Goal: Transaction & Acquisition: Purchase product/service

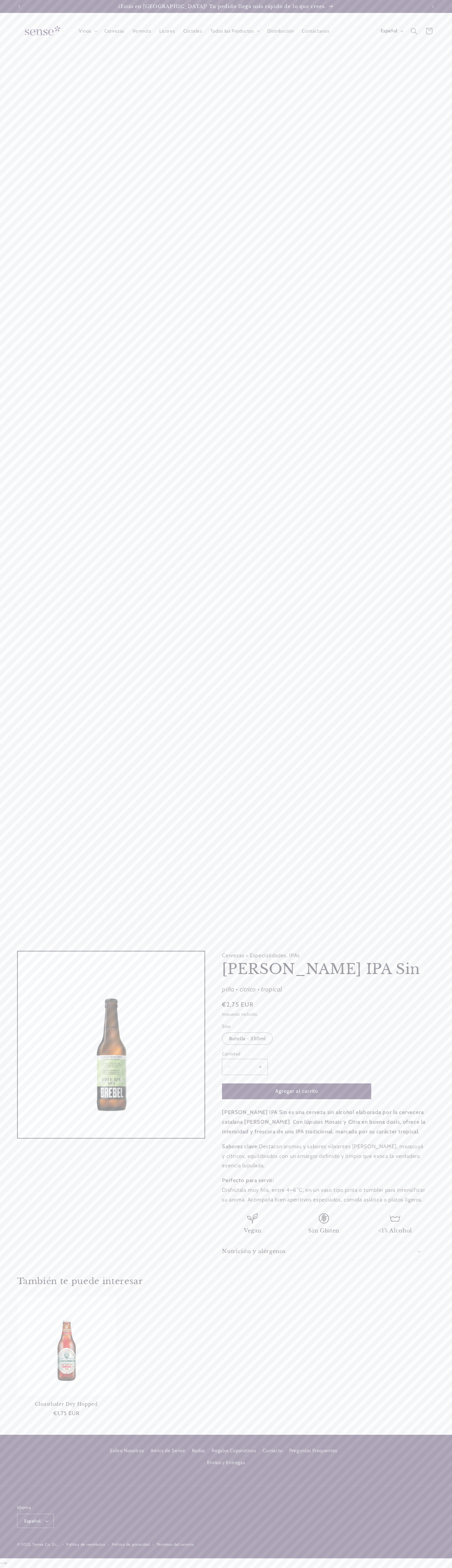
click at [272, 1451] on link "Contacto" at bounding box center [272, 1451] width 20 height 12
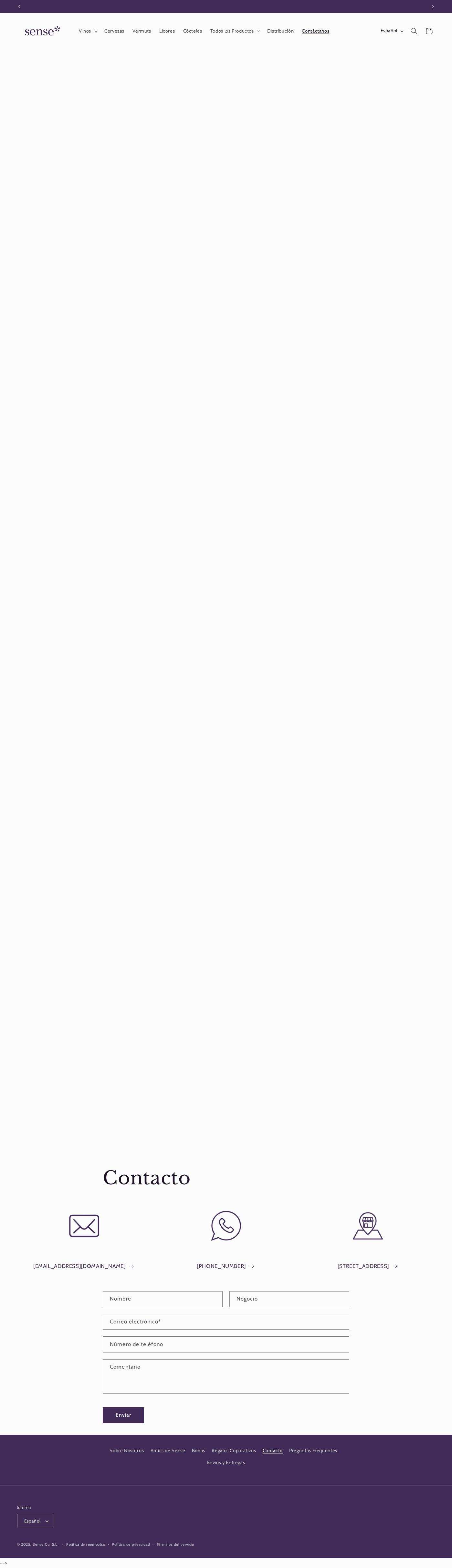
scroll to position [0, 407]
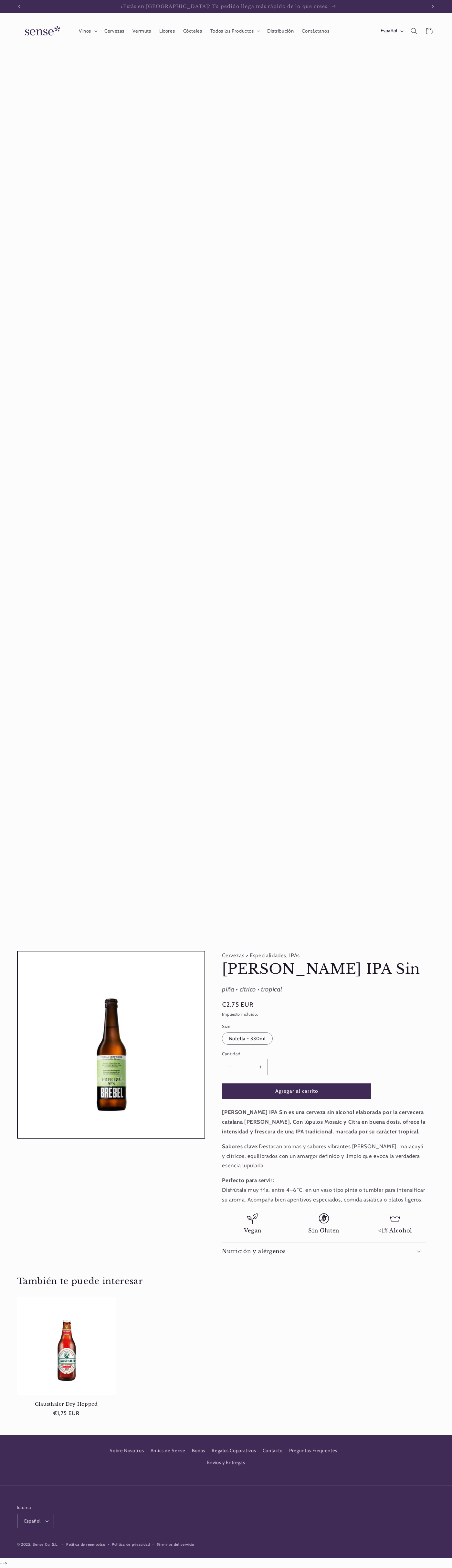
scroll to position [0, 407]
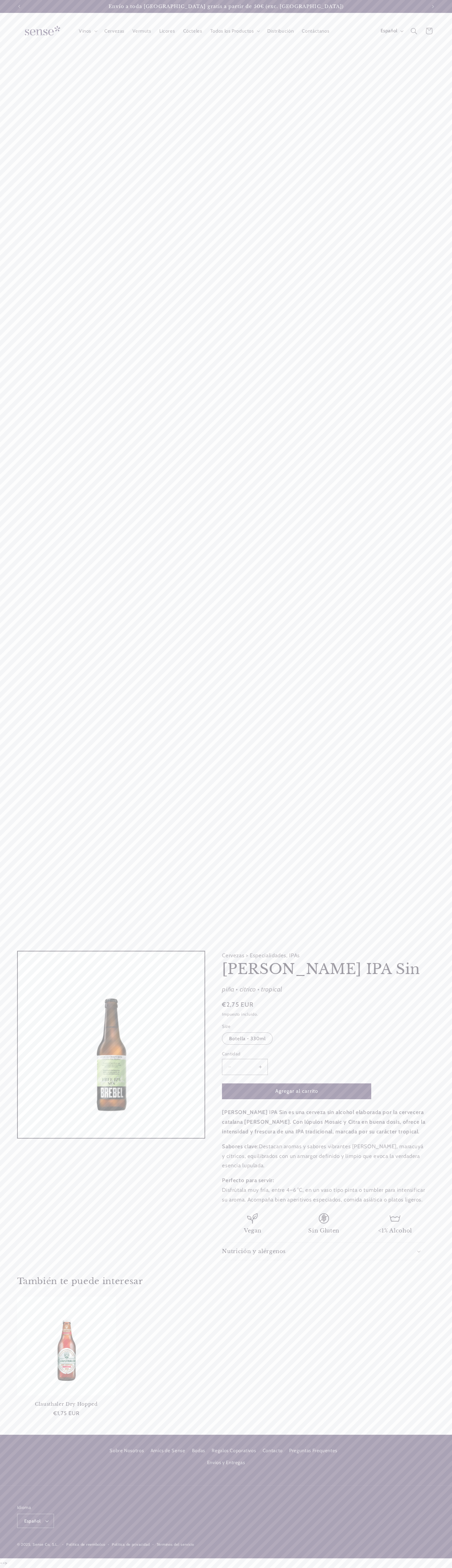
click at [297, 1091] on button "Agregar al carrito" at bounding box center [296, 1091] width 149 height 16
click at [429, 31] on icon at bounding box center [429, 31] width 15 height 15
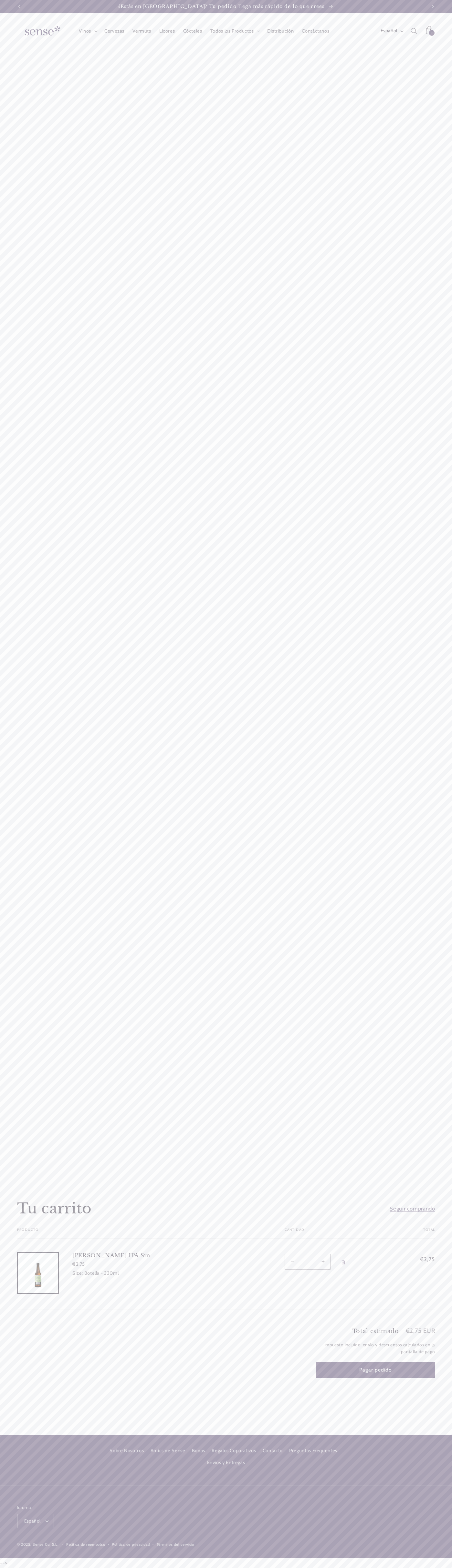
click at [172, 18] on header "Vinos Vinos Vinos Blancos Vinos Rosados Vinos Tintos Vinos Espumosos / Cavas Vi…" at bounding box center [226, 31] width 452 height 37
click at [421, 1512] on div "Idioma Español Español Català English" at bounding box center [226, 1516] width 418 height 40
click at [357, 1568] on html "Ir directamente al contenido ¿Estás en Barcelona? Tu pedido llega más rápido de…" at bounding box center [226, 784] width 452 height 1568
click at [26, 1411] on div "Total estimado €2,75 EUR Impuesto incluido, envío y descuentos calculados en la…" at bounding box center [226, 1377] width 418 height 114
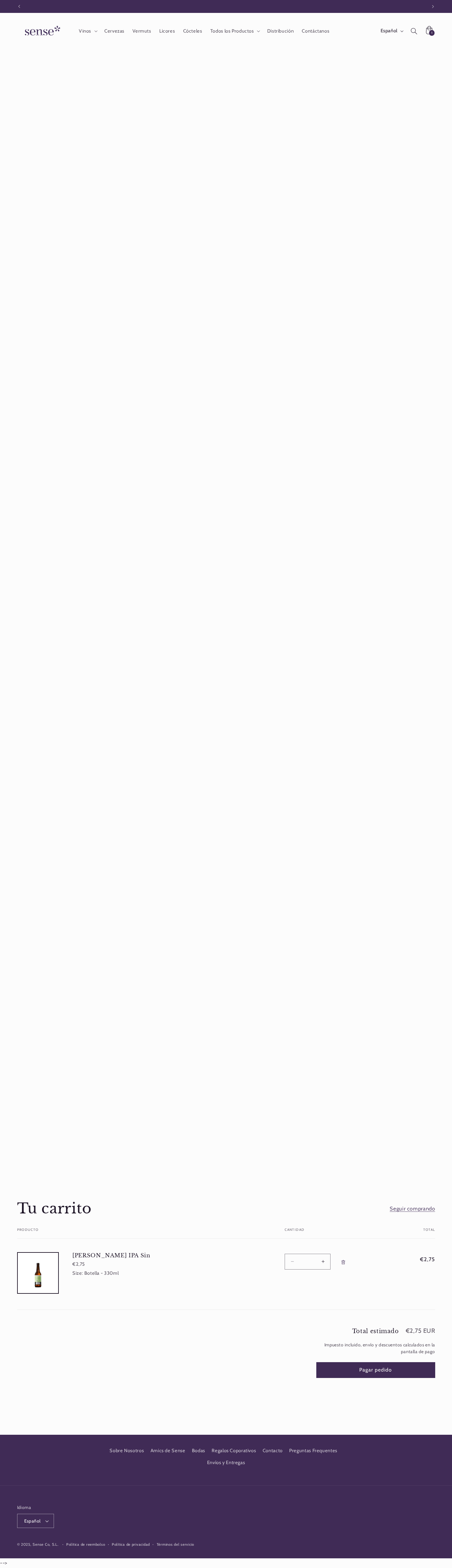
scroll to position [0, 407]
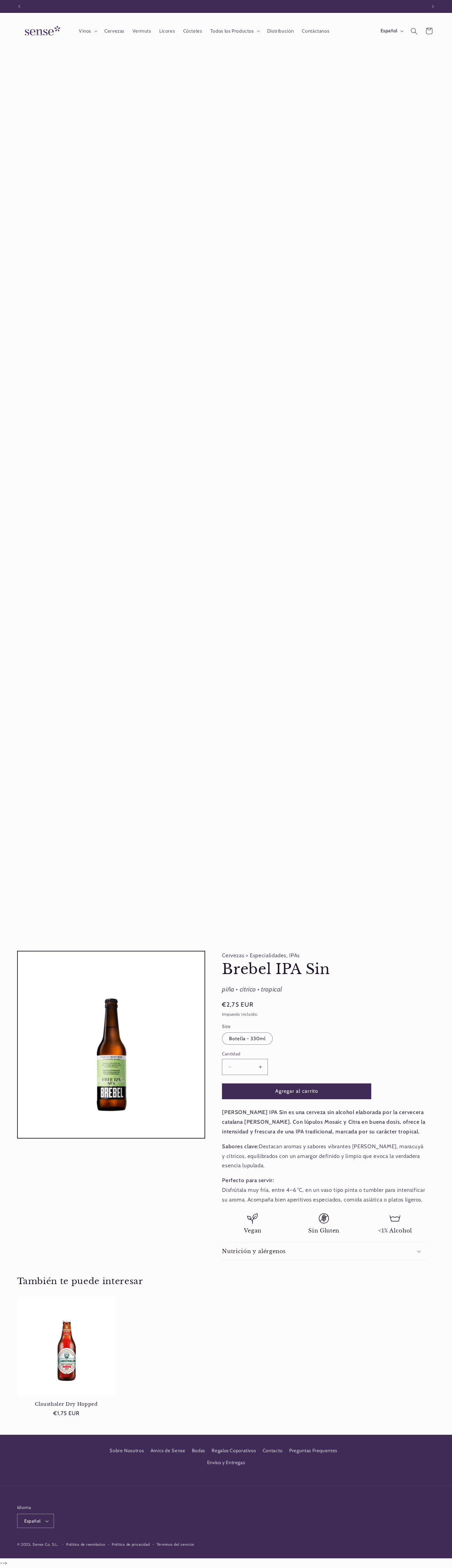
scroll to position [0, 407]
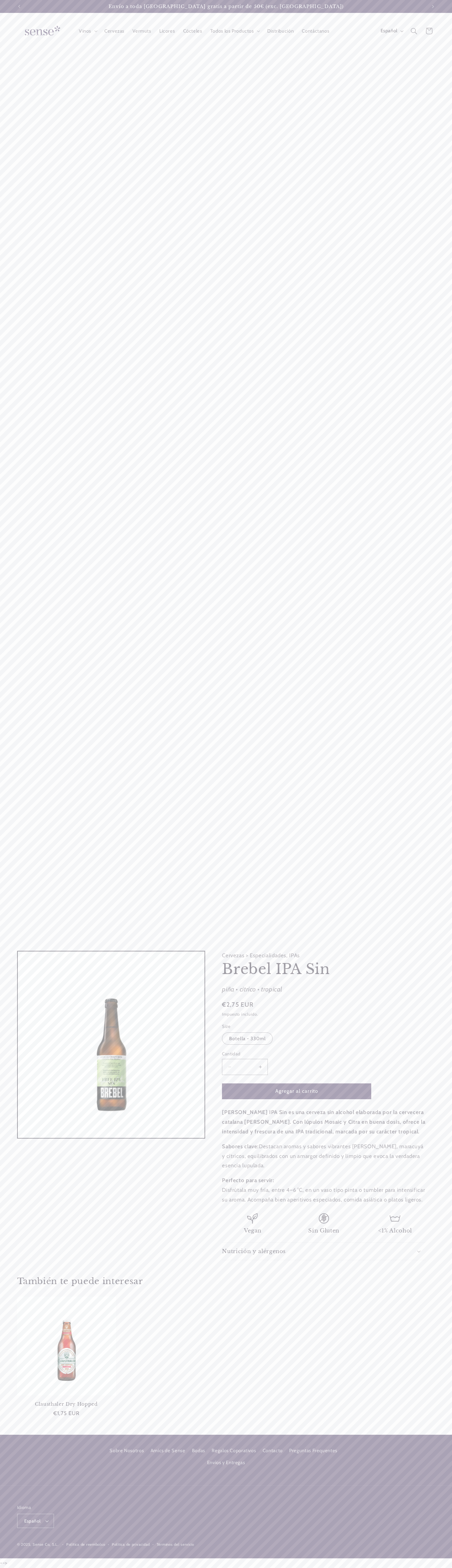
click at [238, 1005] on span "€2,75 EUR" at bounding box center [237, 1004] width 31 height 9
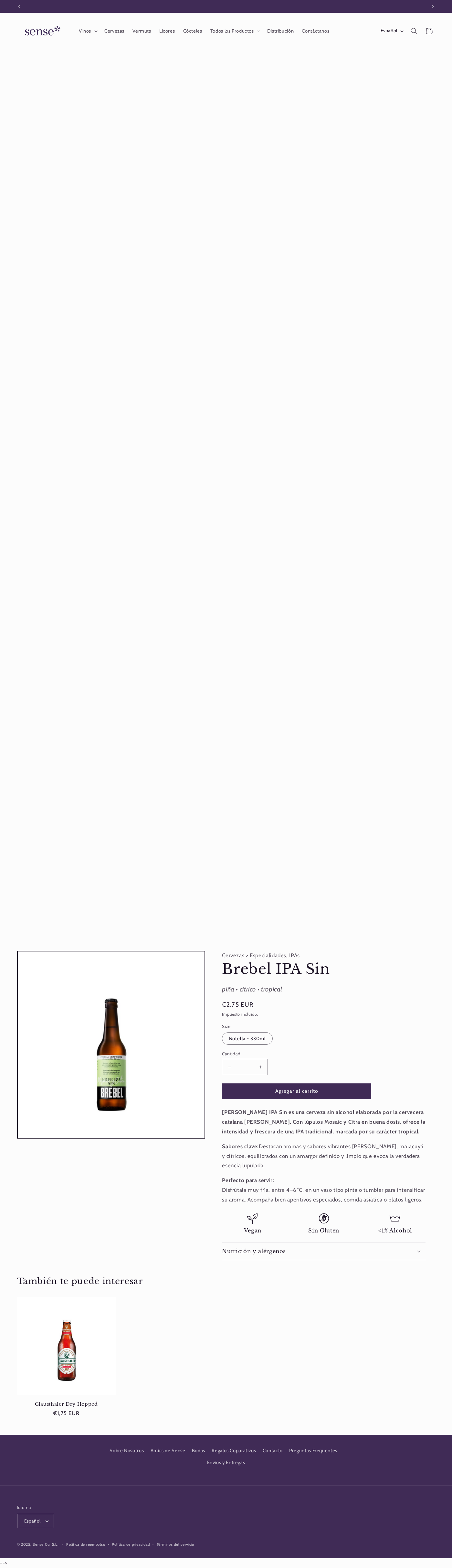
scroll to position [0, 407]
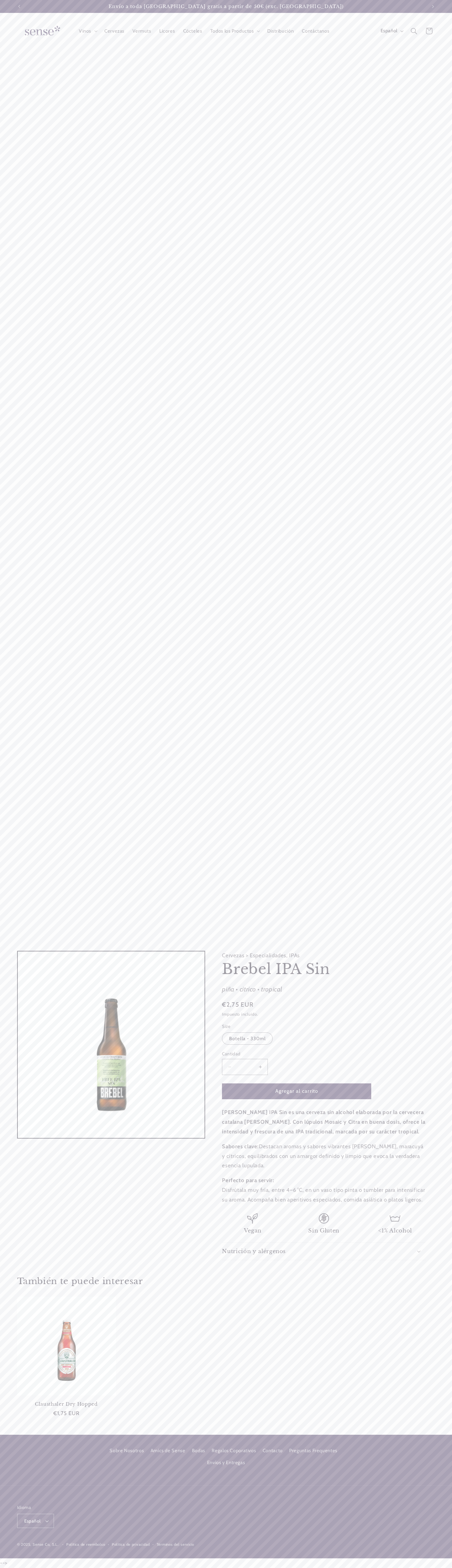
click at [238, 1005] on span "€2,75 EUR" at bounding box center [237, 1004] width 31 height 9
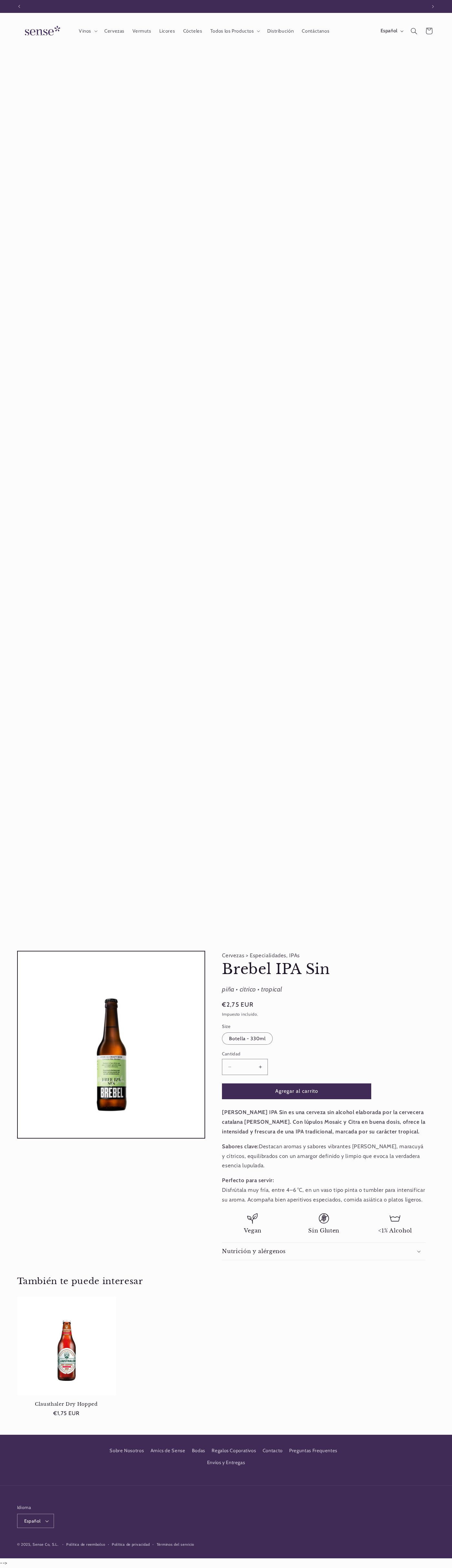
scroll to position [0, 0]
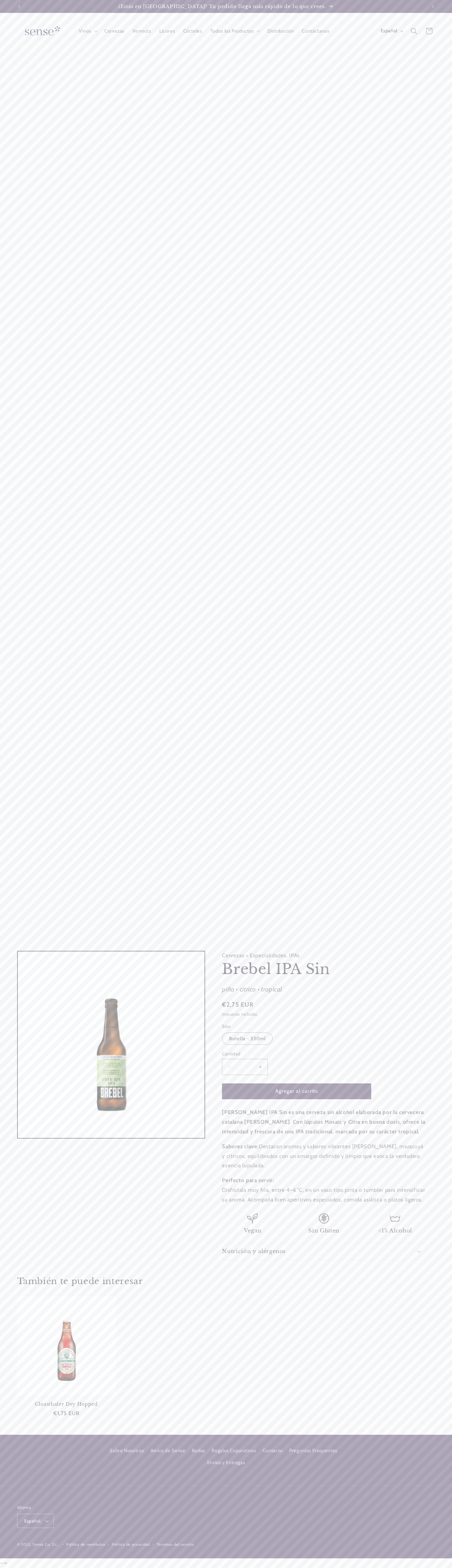
click at [245, 1067] on input "*" at bounding box center [245, 1067] width 16 height 16
click at [297, 1091] on button "Agregar al carrito" at bounding box center [296, 1091] width 149 height 16
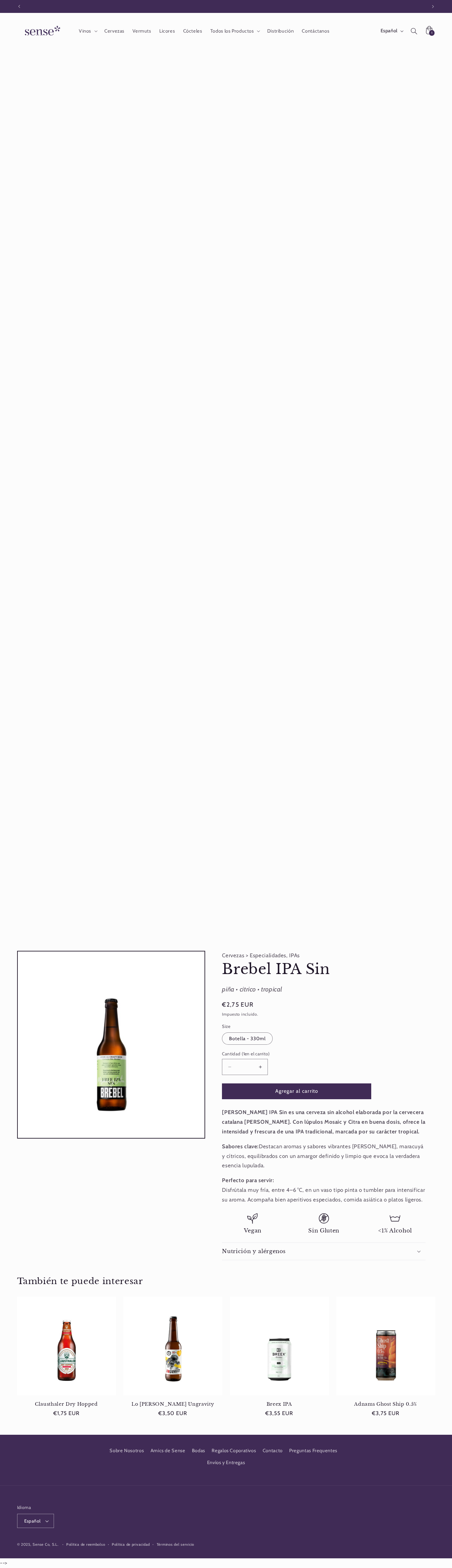
scroll to position [0, 407]
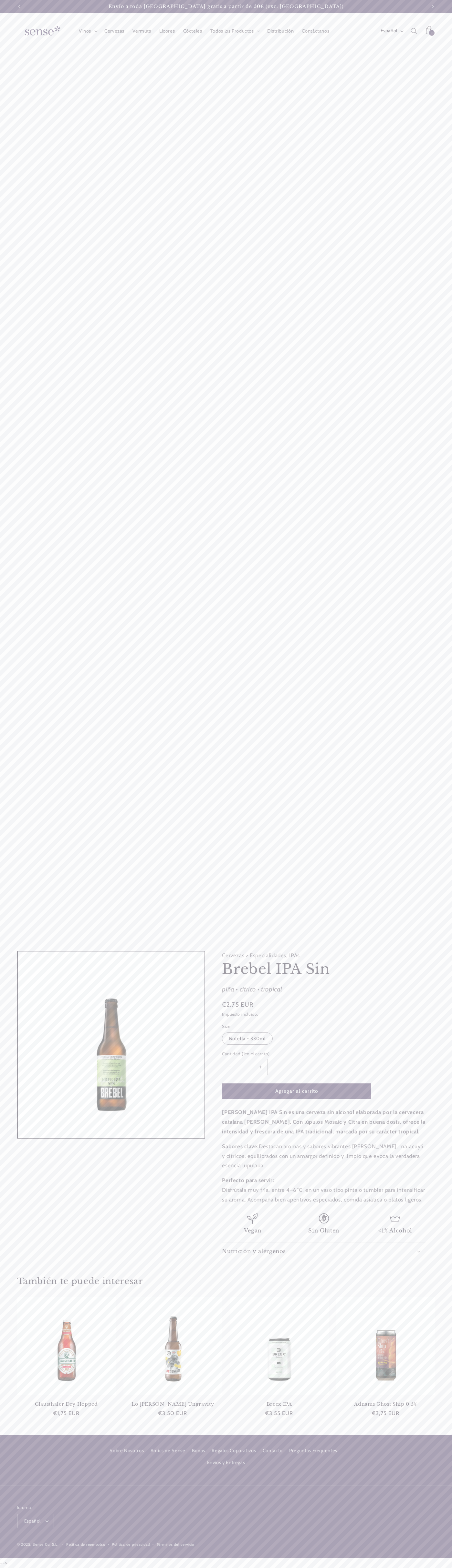
click at [429, 31] on icon at bounding box center [429, 31] width 15 height 15
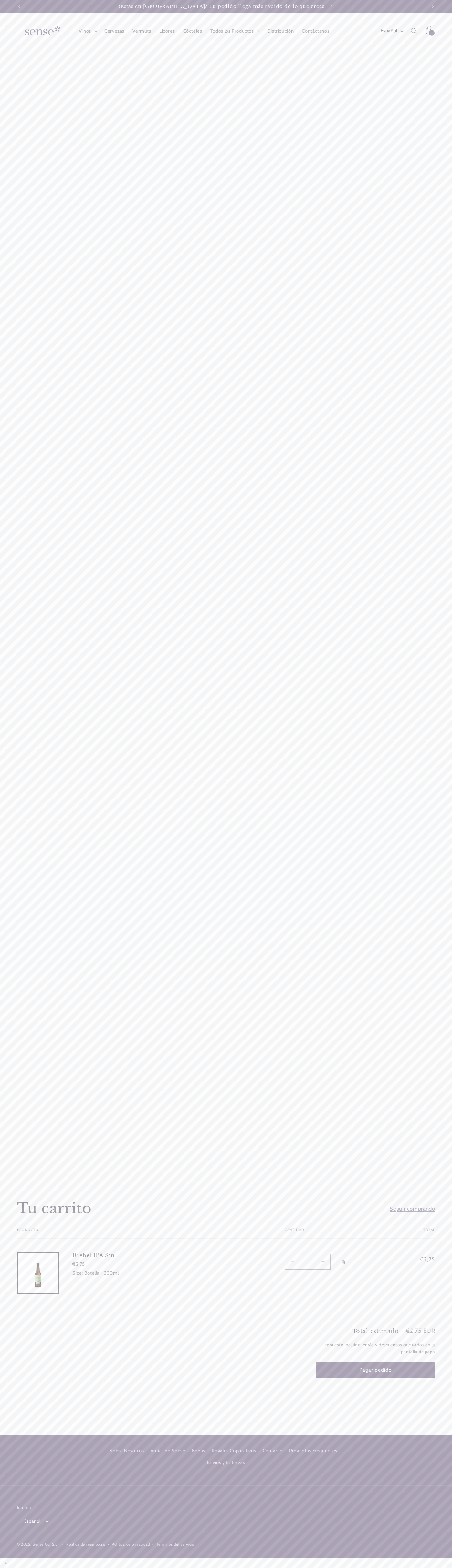
click at [225, 18] on header "Vinos Vinos Vinos Blancos Vinos Rosados Vinos Tintos Vinos Espumosos / Cavas Vi…" at bounding box center [226, 31] width 452 height 37
click at [429, 584] on div "Vinos Vinos Vinos Blancos Vinos Rosados Vinos Tintos Vinos Espumosos / Cavas Vi…" at bounding box center [226, 601] width 452 height 1177
click at [143, 1567] on html "Ir directamente al contenido ¿Estás en Barcelona? Tu pedido llega más rápido de…" at bounding box center [226, 784] width 452 height 1568
click at [23, 1181] on div "Vinos Vinos Vinos Blancos Vinos Rosados Vinos Tintos Vinos Espumosos / Cavas Vi…" at bounding box center [226, 601] width 452 height 1177
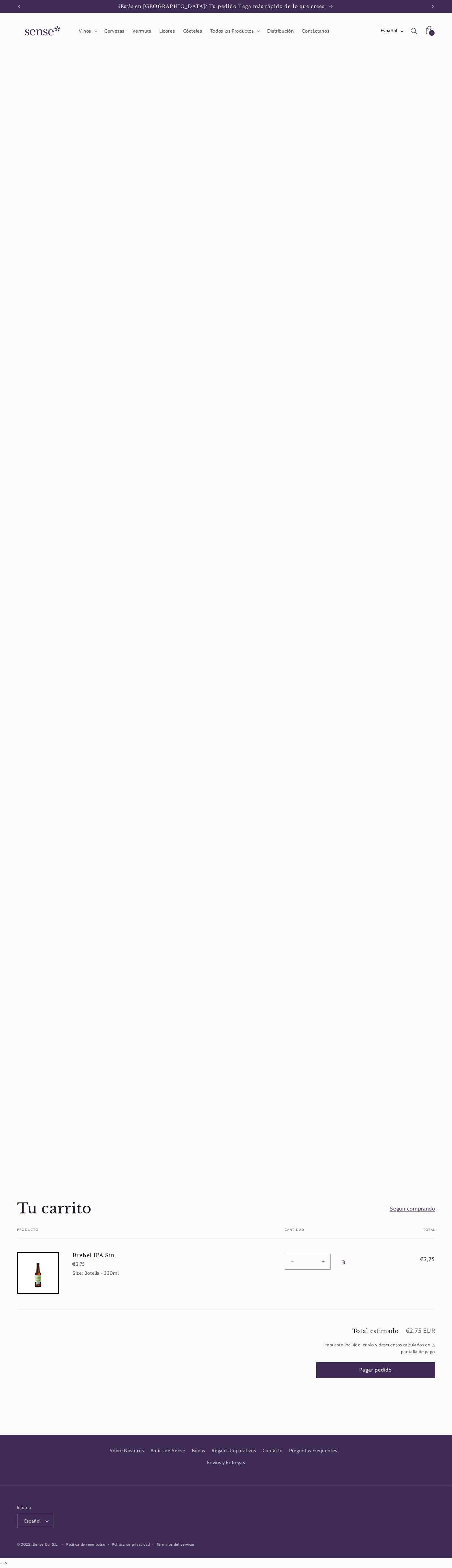
scroll to position [0, 407]
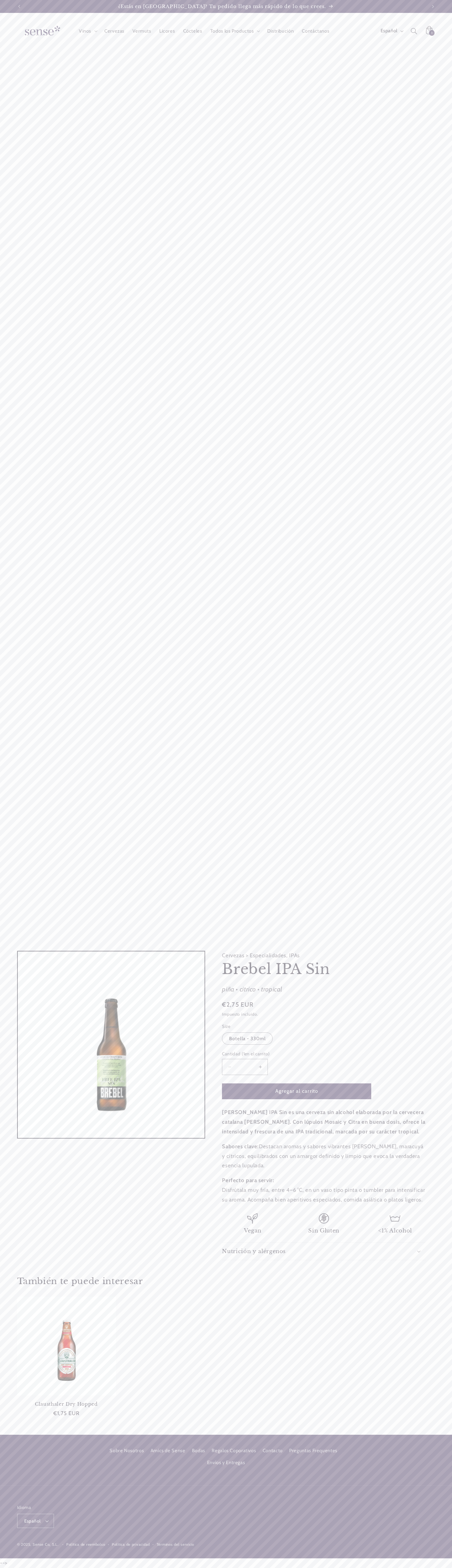
click at [429, 31] on icon at bounding box center [429, 31] width 15 height 15
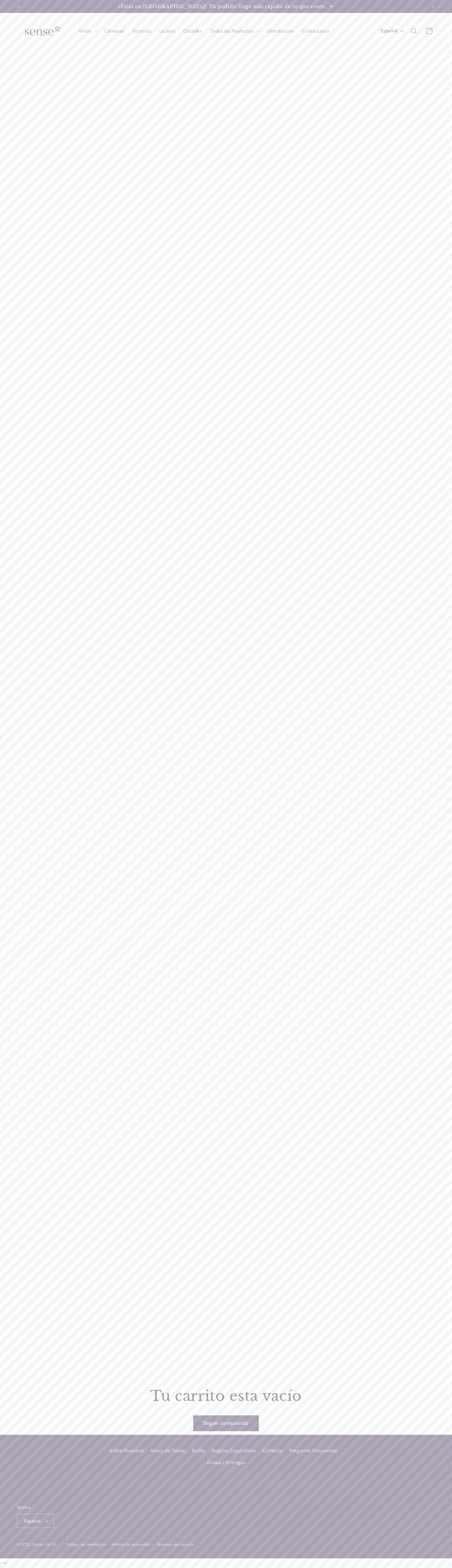
scroll to position [0, 407]
